Goal: Book appointment/travel/reservation

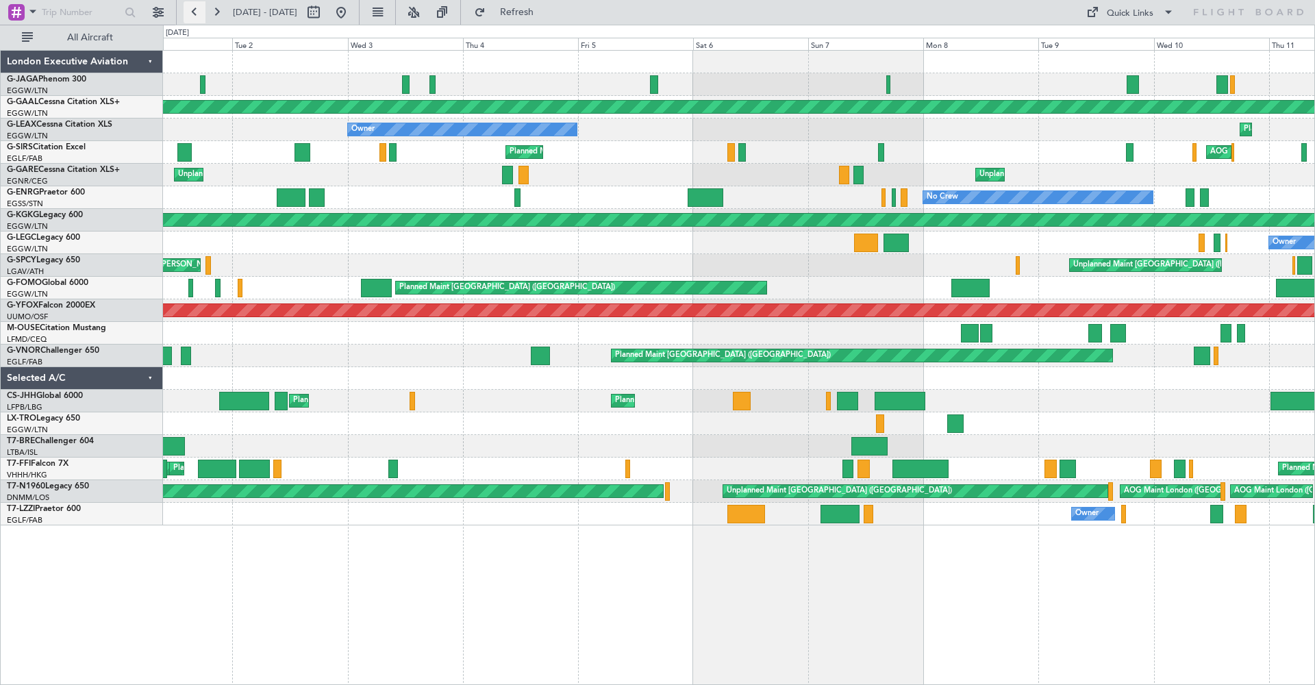
click at [195, 10] on button at bounding box center [195, 12] width 22 height 22
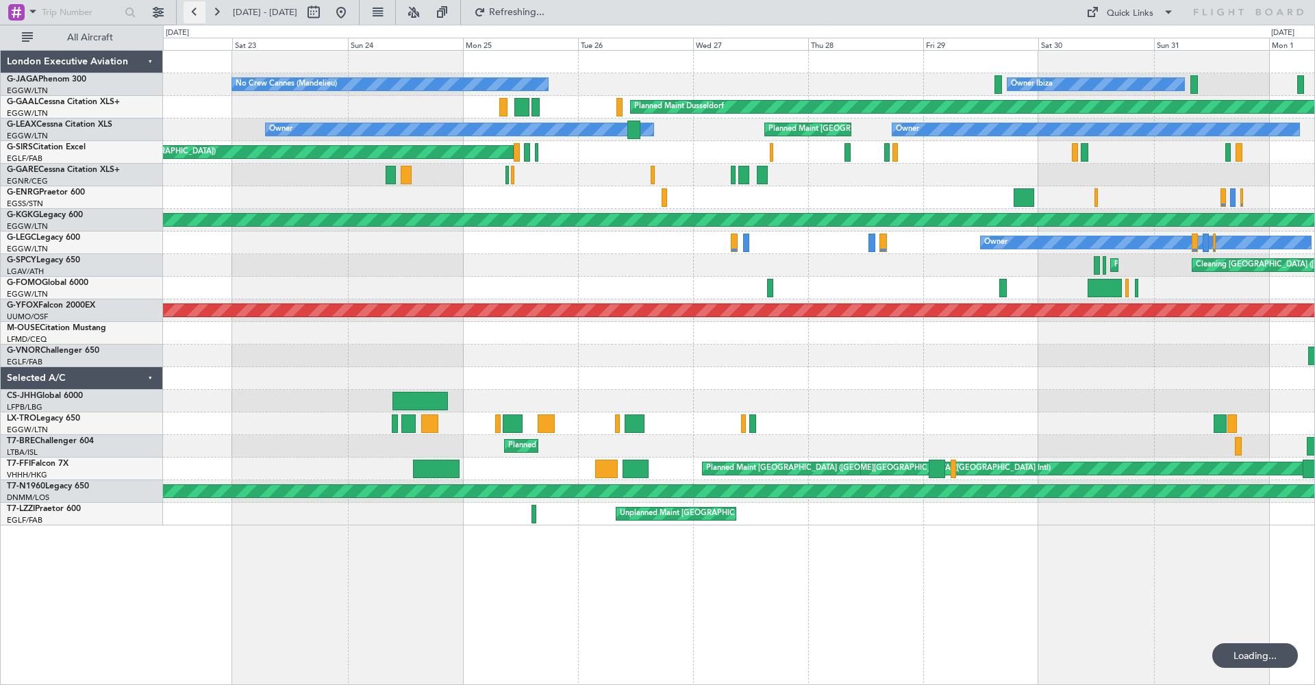
click at [195, 10] on button at bounding box center [195, 12] width 22 height 22
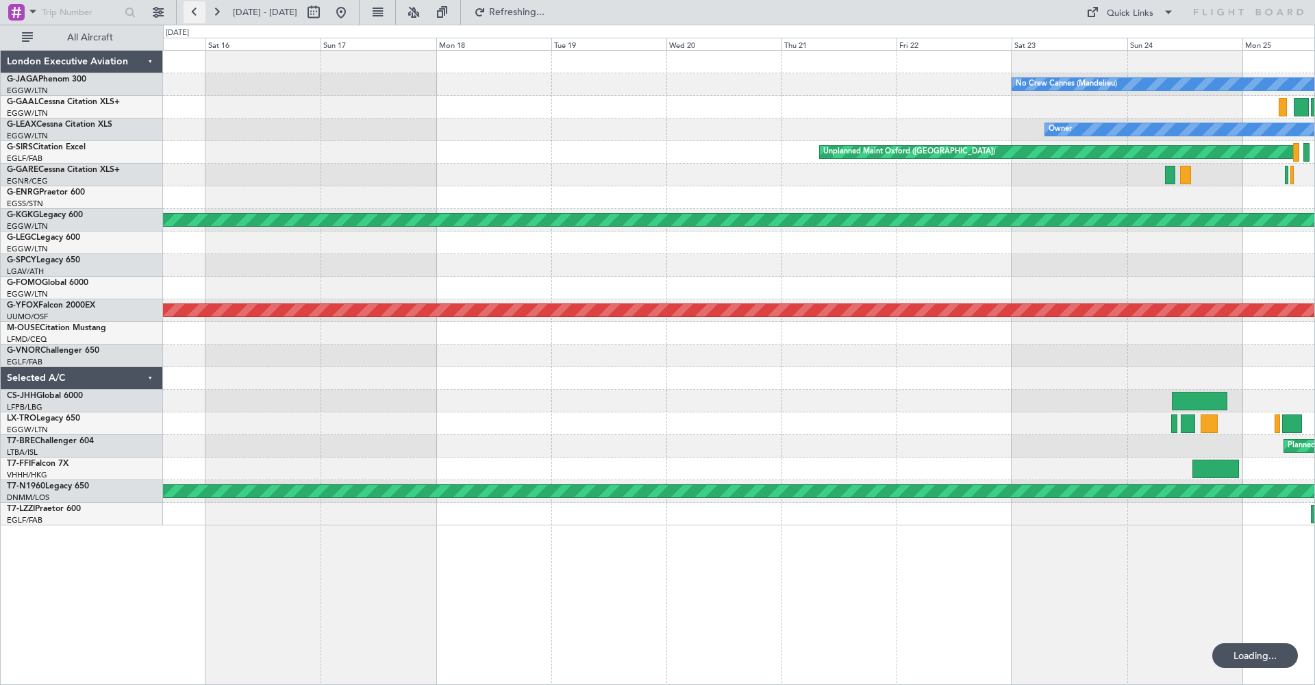
click at [195, 10] on button at bounding box center [195, 12] width 22 height 22
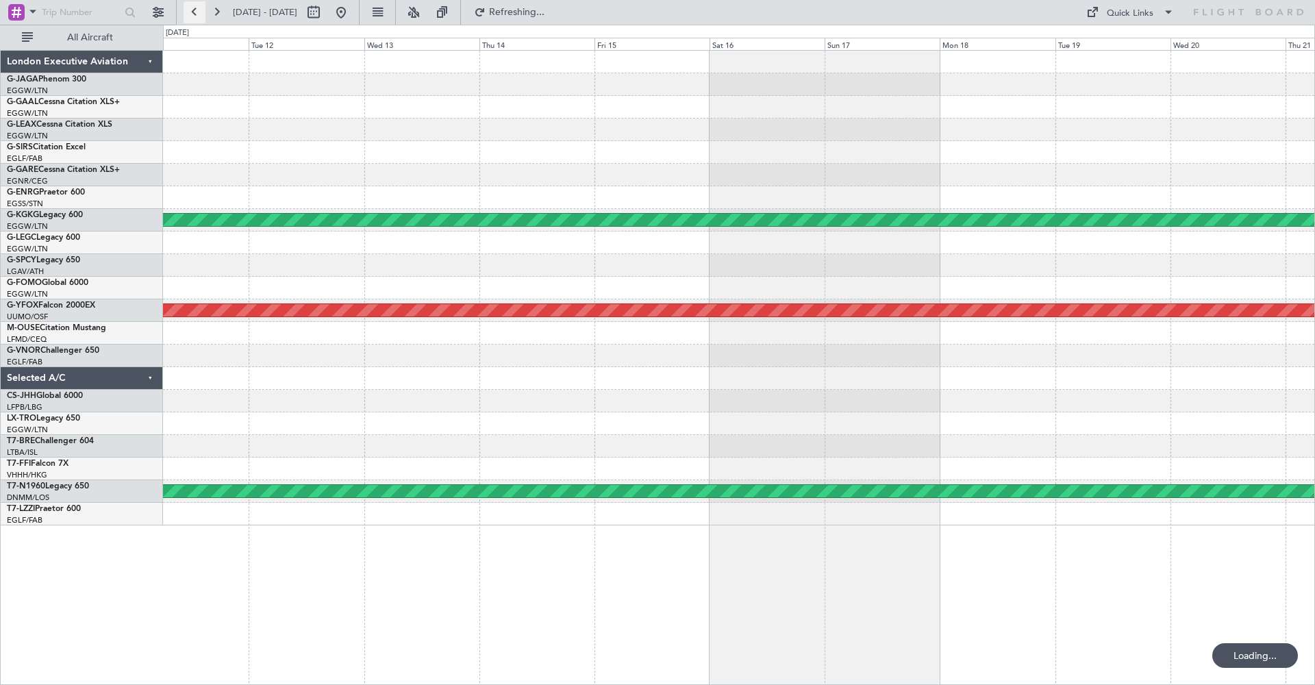
click at [195, 10] on button at bounding box center [195, 12] width 22 height 22
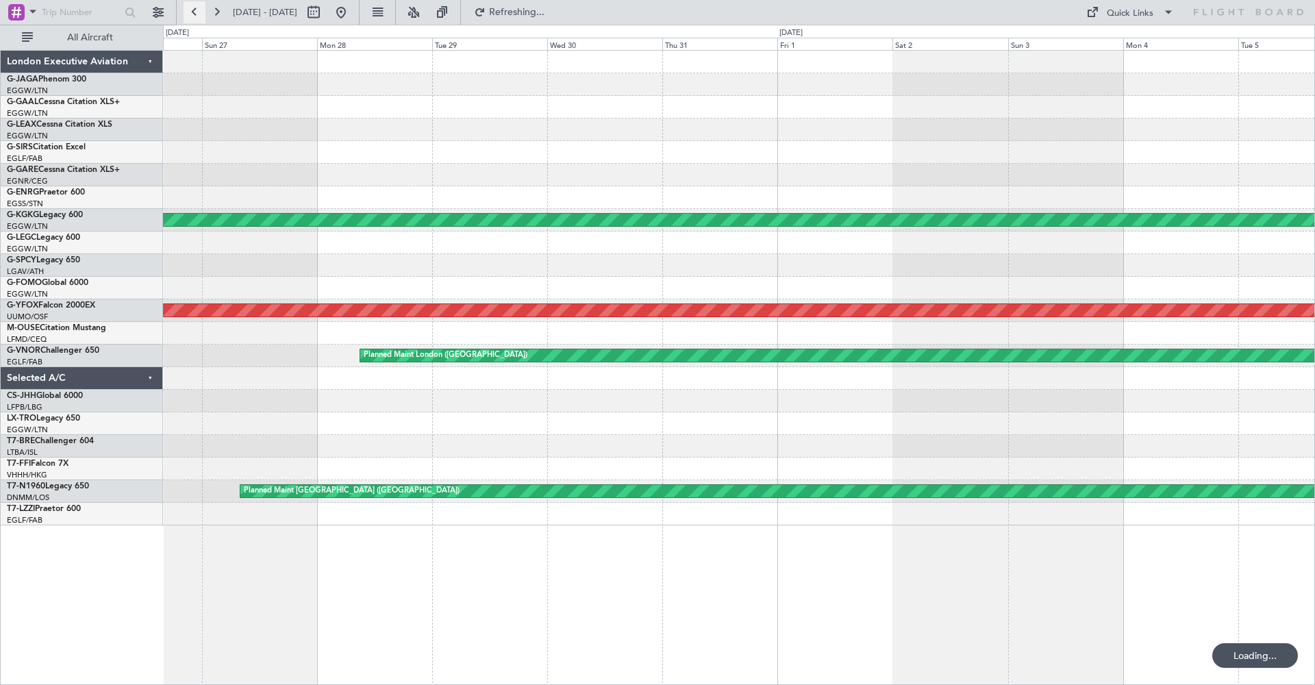
click at [195, 10] on button at bounding box center [195, 12] width 22 height 22
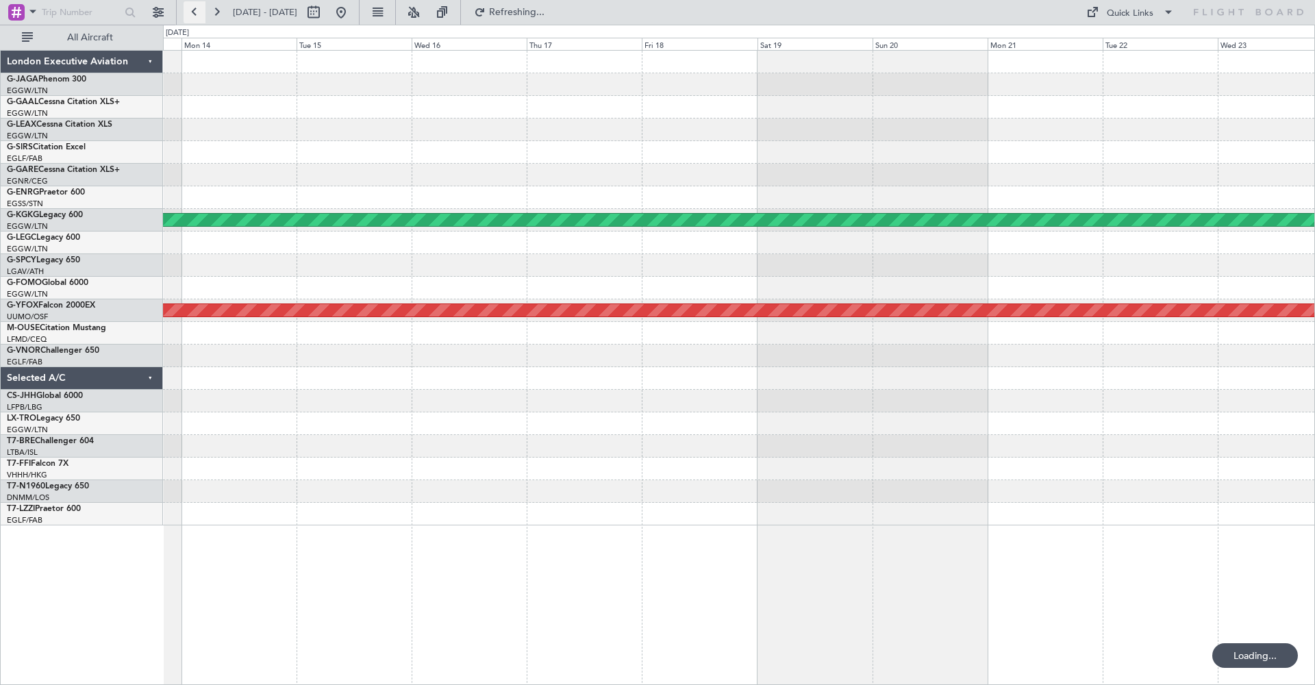
click at [195, 10] on button at bounding box center [195, 12] width 22 height 22
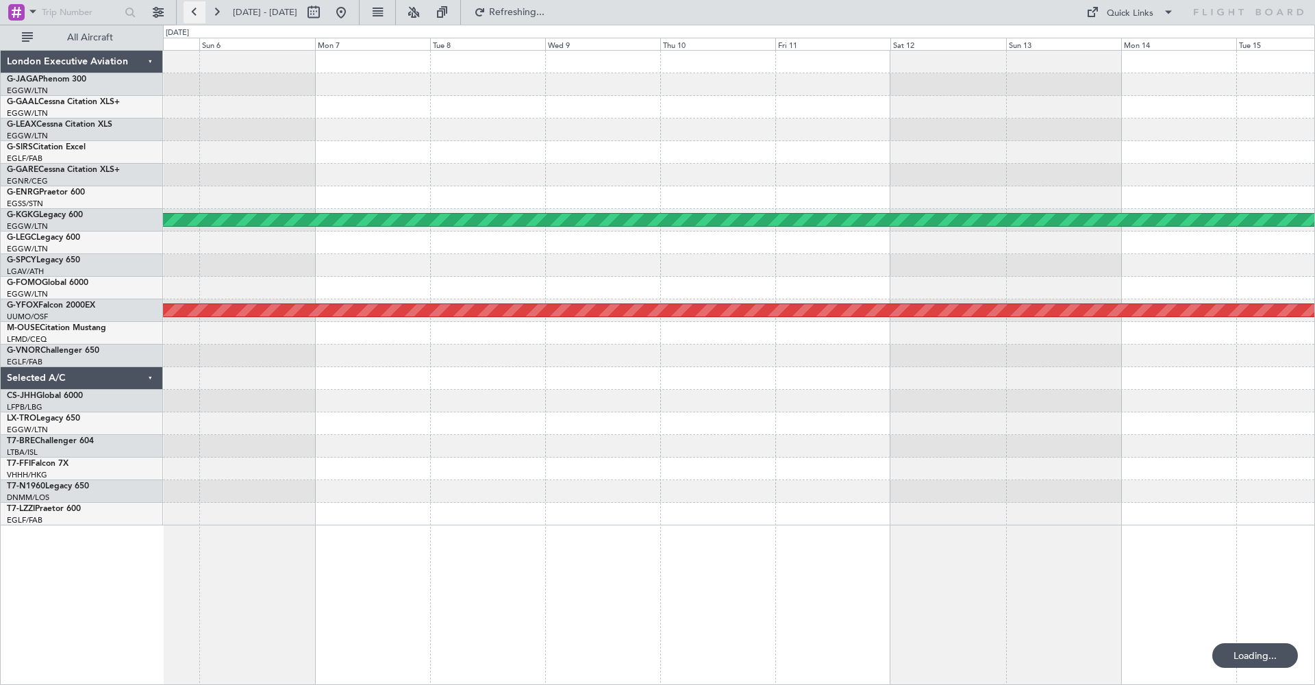
click at [195, 10] on button at bounding box center [195, 12] width 22 height 22
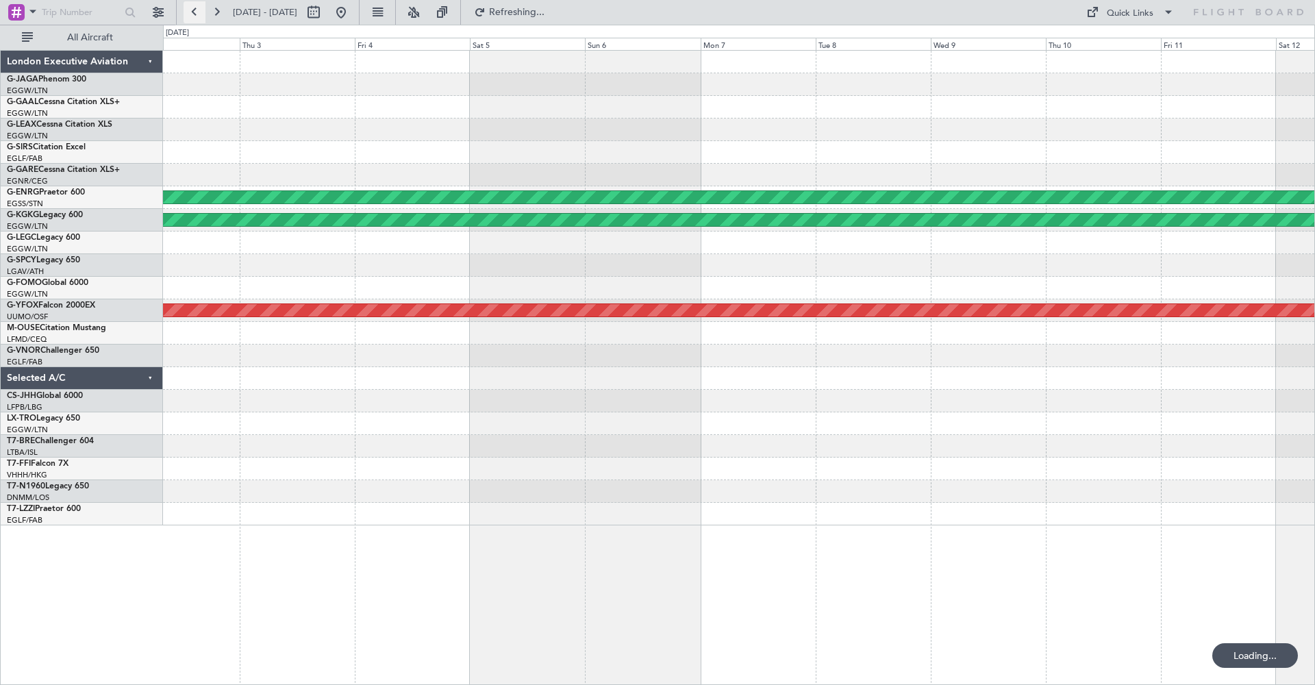
click at [195, 10] on button at bounding box center [195, 12] width 22 height 22
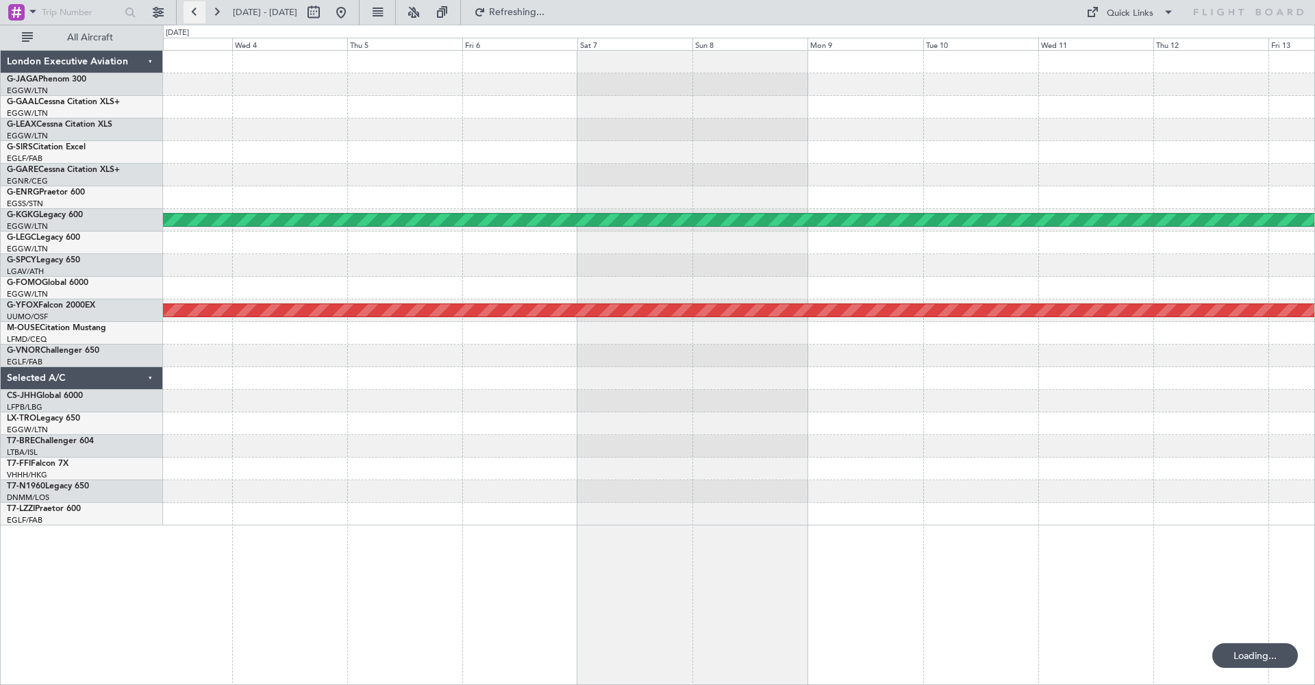
click at [195, 10] on button at bounding box center [195, 12] width 22 height 22
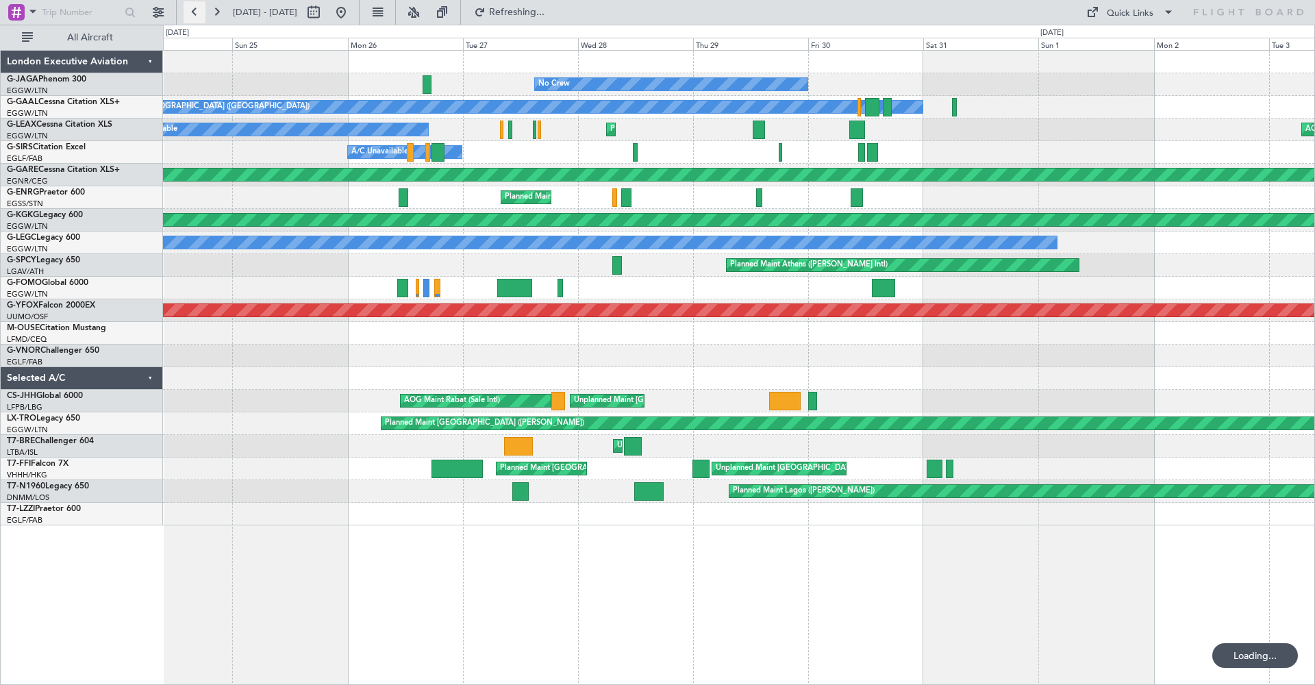
click at [195, 10] on button at bounding box center [195, 12] width 22 height 22
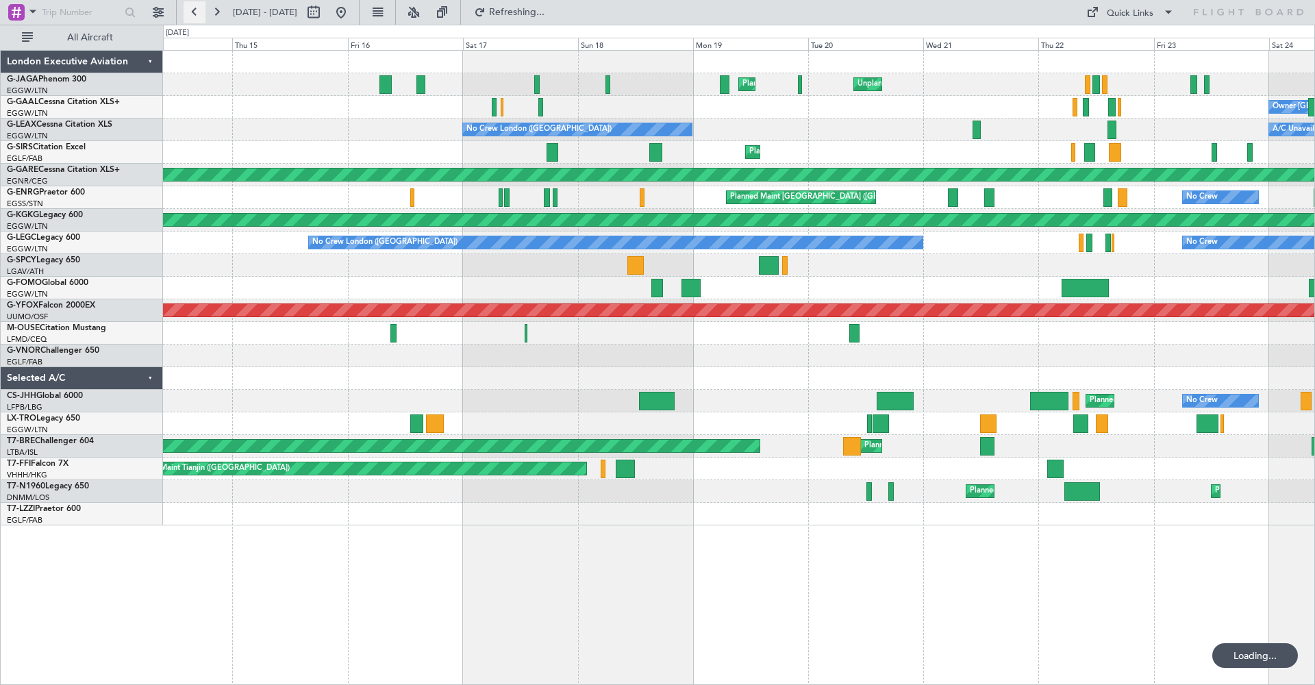
click at [195, 10] on button at bounding box center [195, 12] width 22 height 22
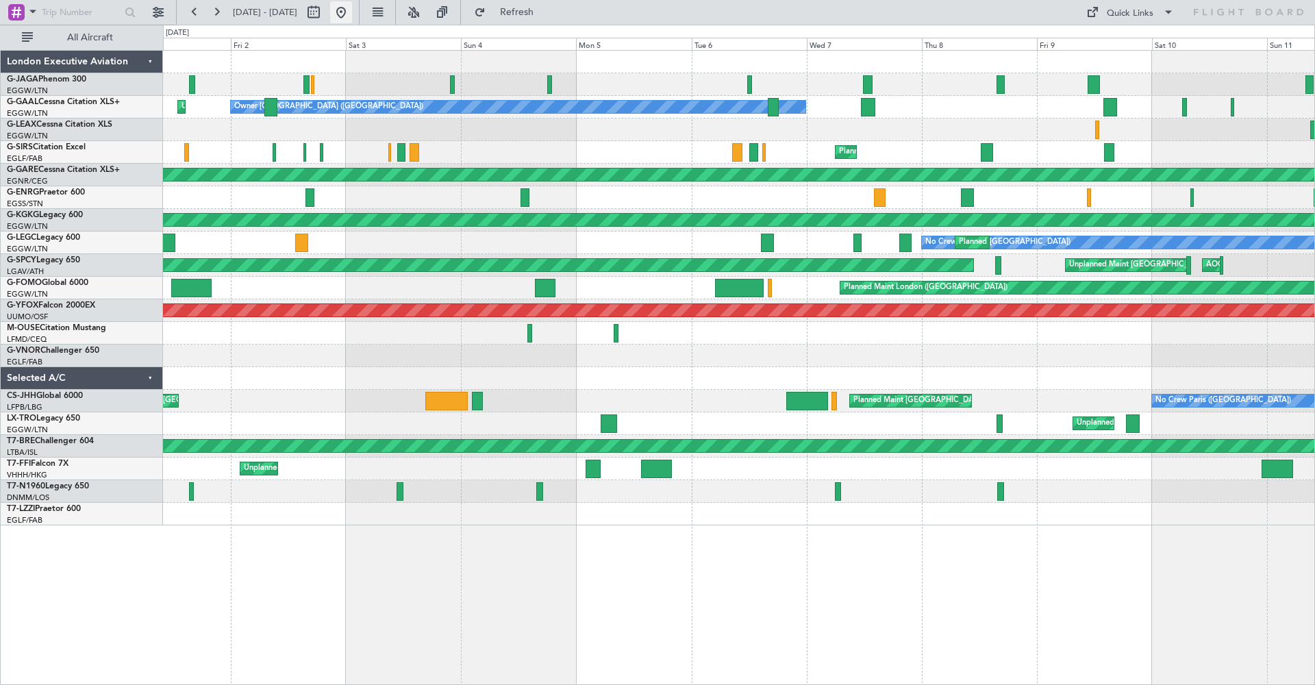
click at [352, 13] on button at bounding box center [341, 12] width 22 height 22
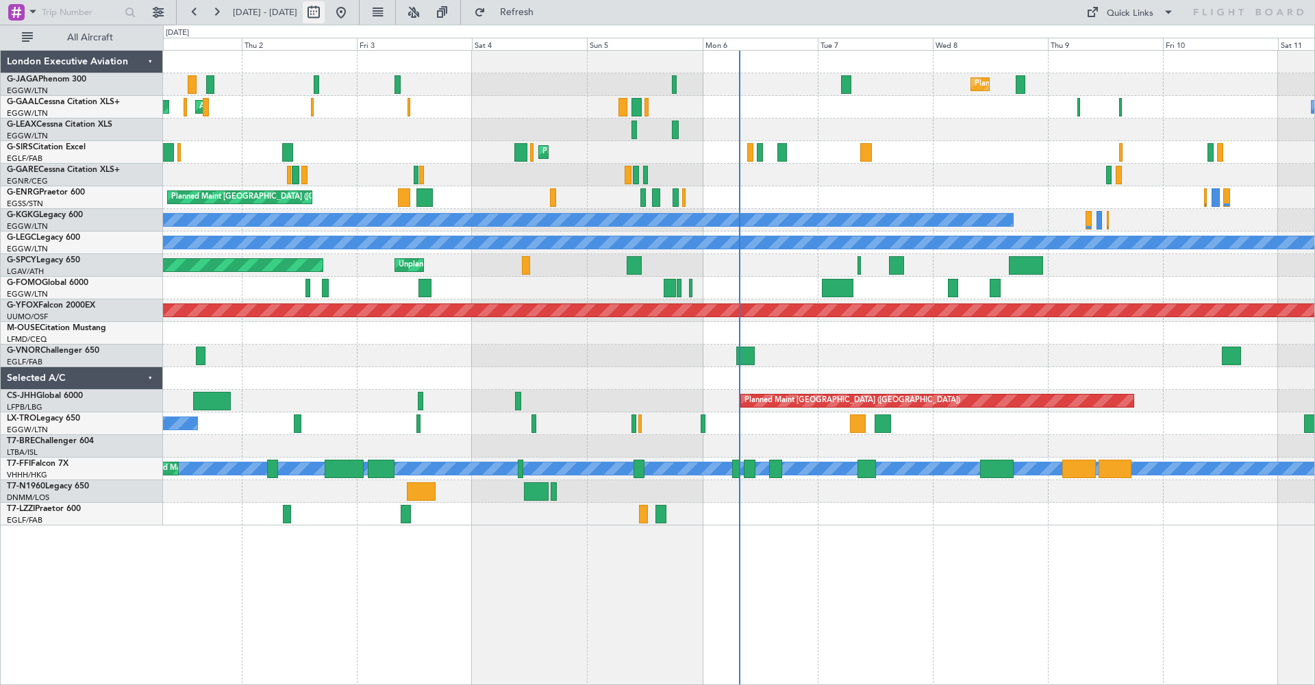
click at [325, 12] on button at bounding box center [314, 12] width 22 height 22
select select "10"
select select "2025"
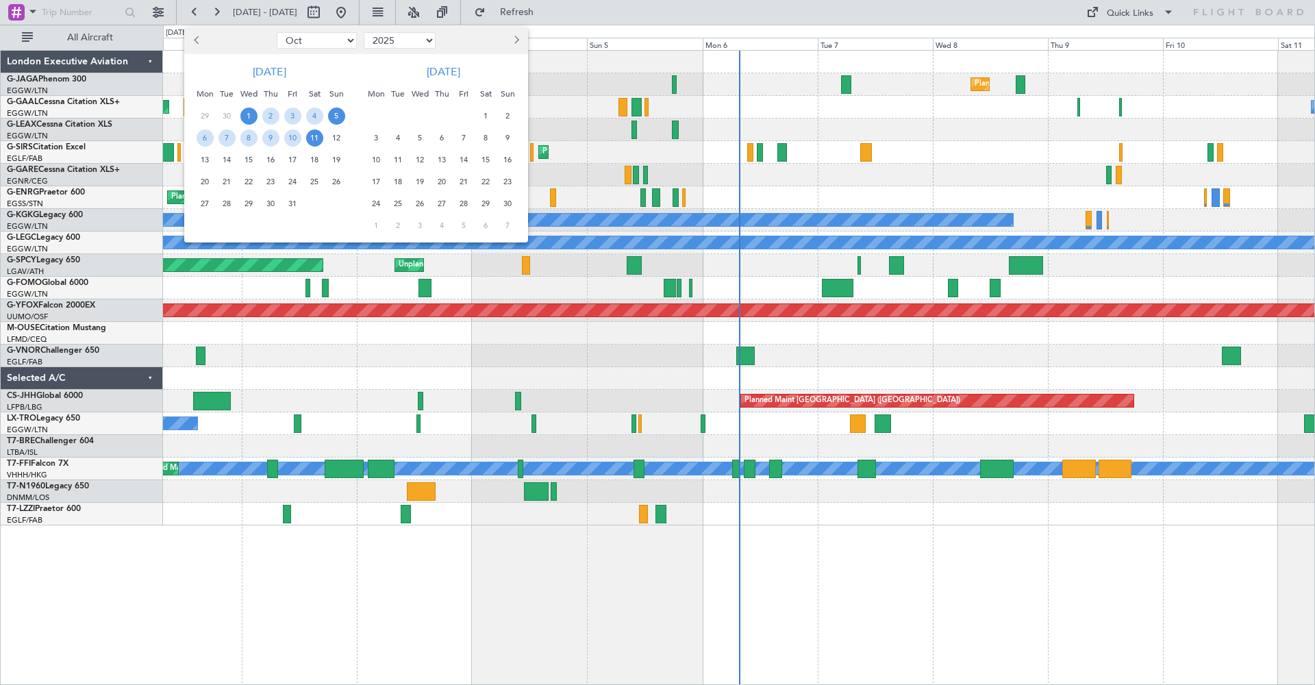
click at [333, 114] on span "5" at bounding box center [336, 116] width 17 height 17
click at [335, 157] on span "19" at bounding box center [336, 159] width 17 height 17
